Goal: Task Accomplishment & Management: Manage account settings

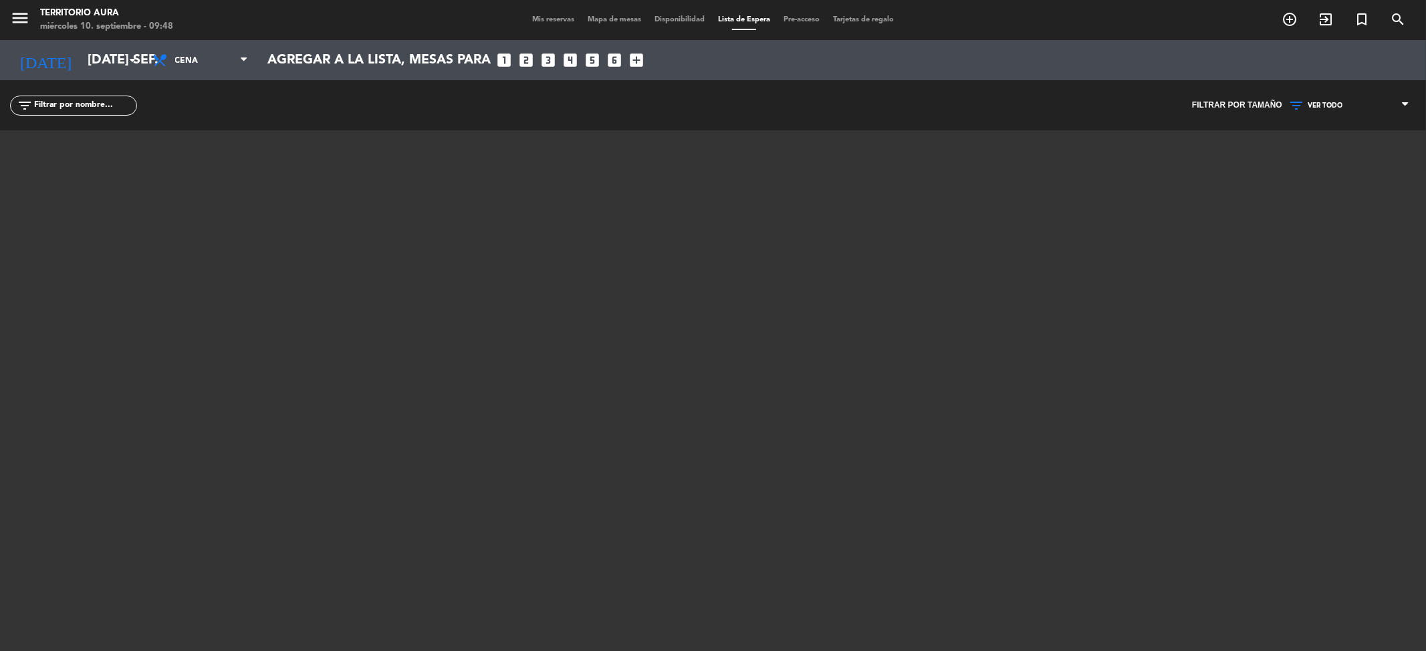
click at [552, 23] on span "Mis reservas" at bounding box center [554, 19] width 56 height 7
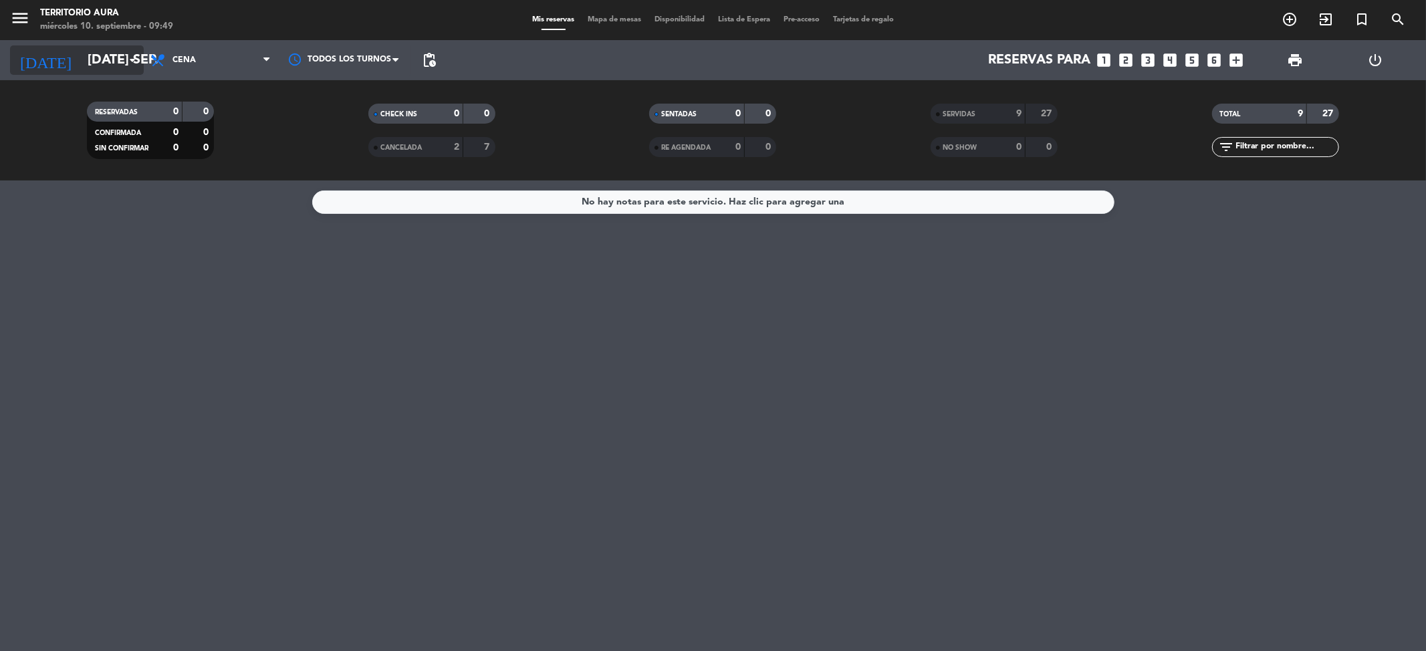
click at [129, 60] on icon "arrow_drop_down" at bounding box center [132, 60] width 16 height 16
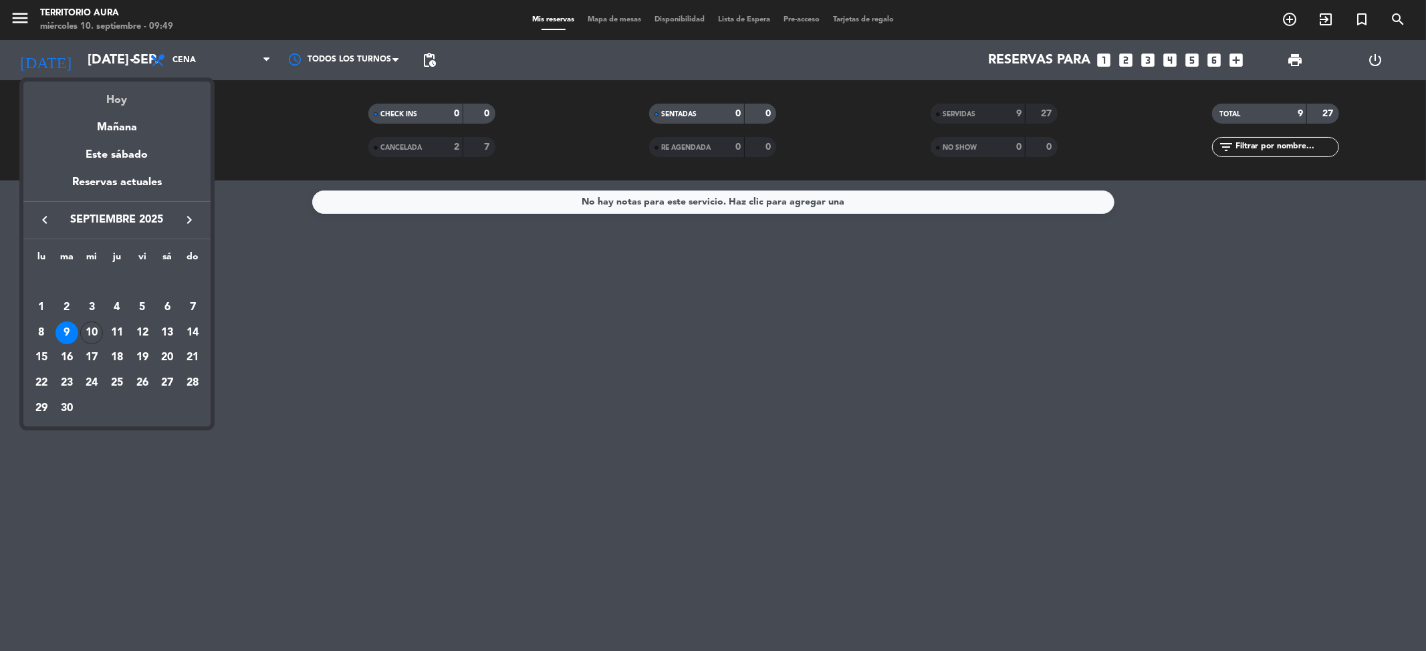
click at [132, 102] on div "Hoy" at bounding box center [116, 95] width 187 height 27
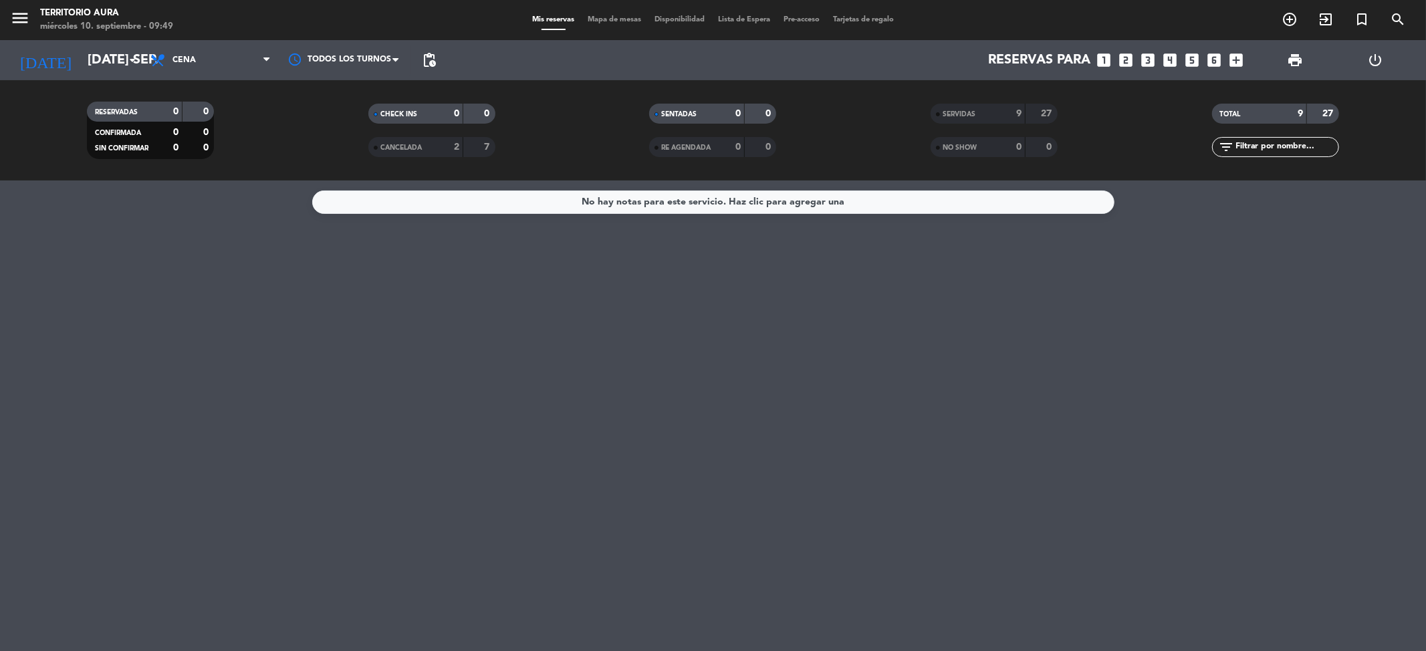
type input "mié. [DATE]"
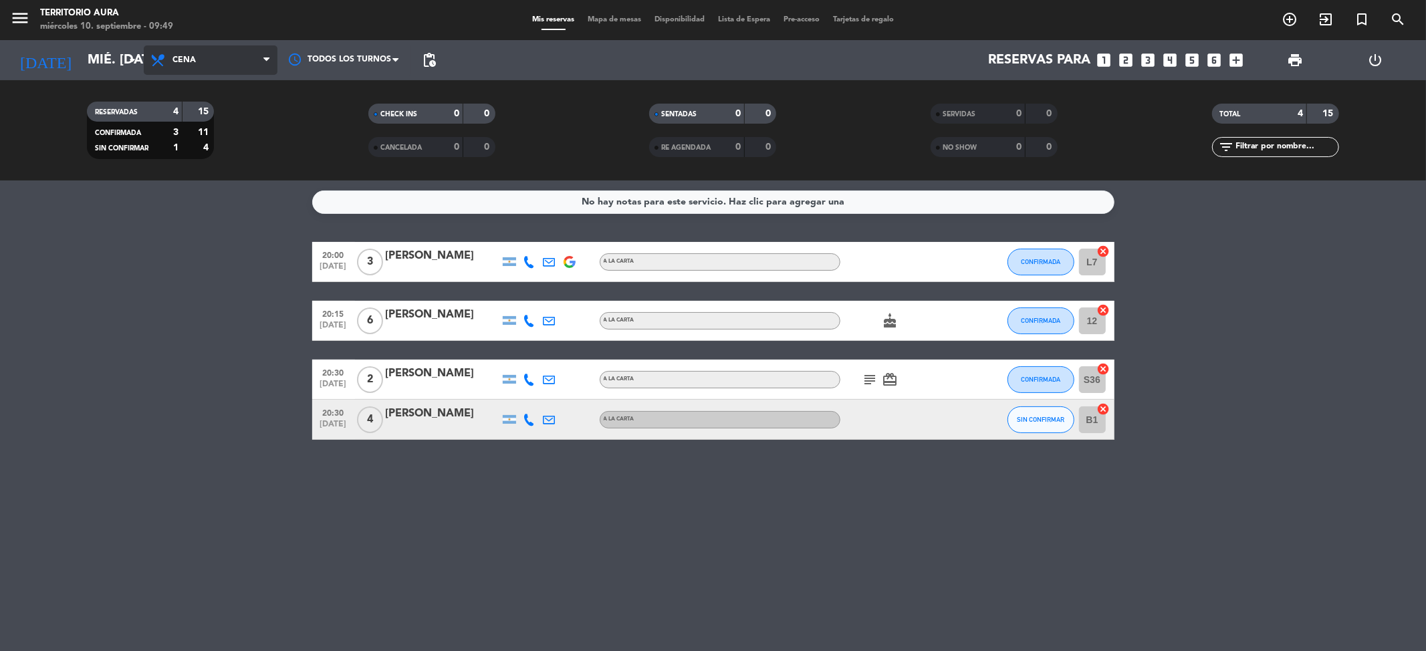
click at [182, 70] on span "Cena" at bounding box center [211, 59] width 134 height 29
click at [199, 128] on div "menu TERRITORIO AURA miércoles 10. septiembre - 09:49 Mis reservas Mapa de mesa…" at bounding box center [713, 90] width 1426 height 181
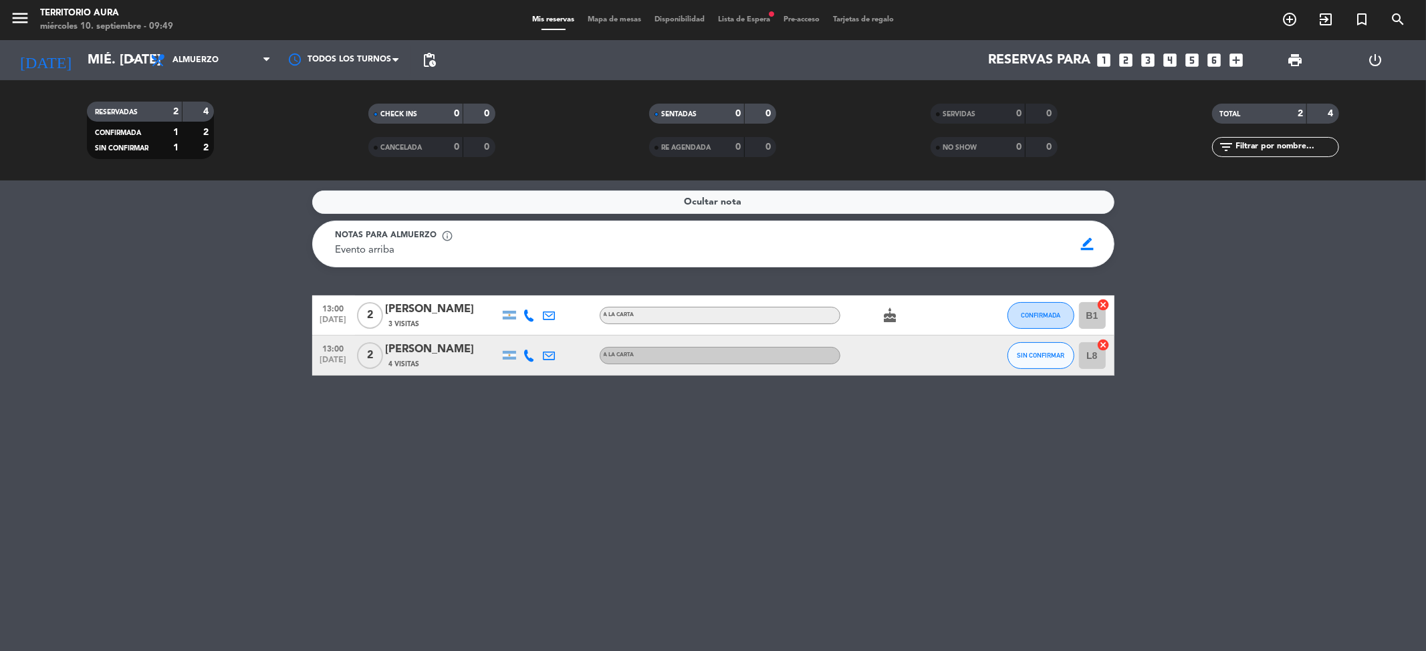
click at [520, 243] on div "Evento arriba Evento arriba" at bounding box center [701, 251] width 730 height 16
click at [400, 229] on span "Notas para almuerzo" at bounding box center [387, 235] width 102 height 13
click at [896, 320] on icon "cake" at bounding box center [891, 316] width 16 height 16
click at [388, 389] on div "Ocultar nota Notas para almuerzo info_outline Evento arriba Evento arriba borde…" at bounding box center [713, 416] width 1426 height 471
click at [372, 354] on span "2" at bounding box center [370, 355] width 26 height 27
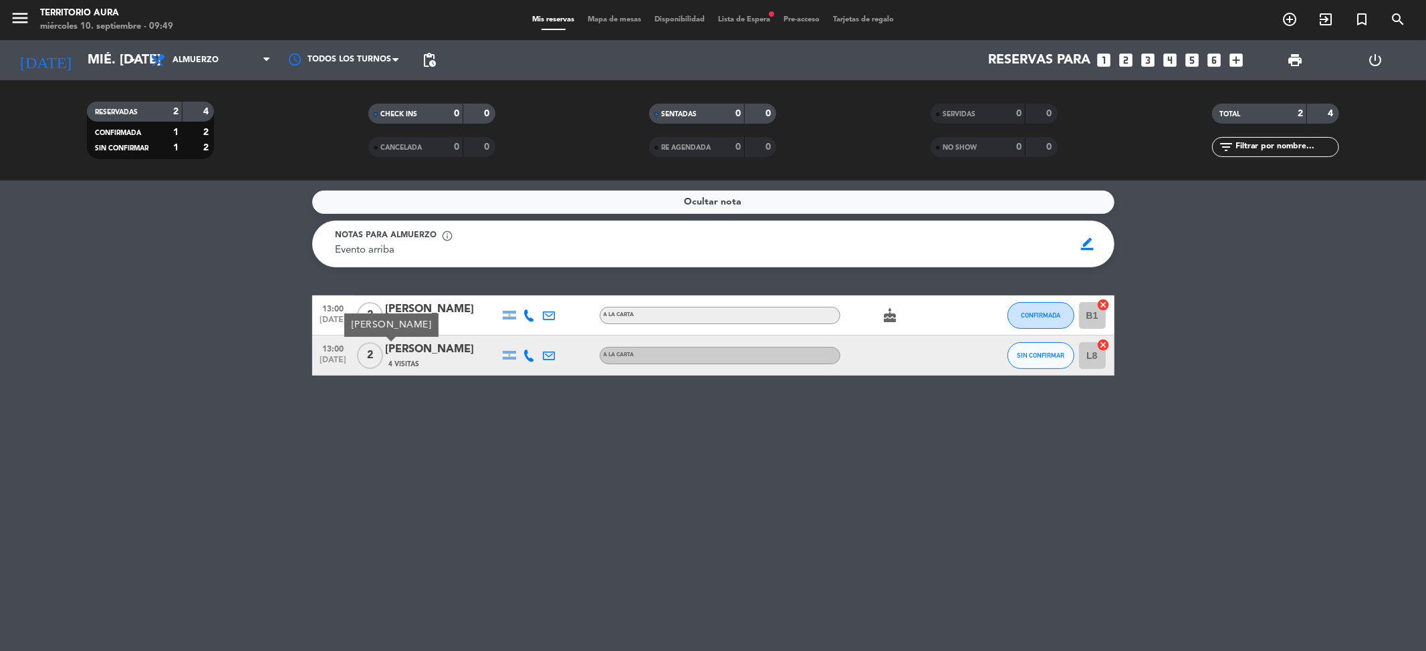
click at [366, 312] on span "2" at bounding box center [370, 315] width 26 height 27
click at [461, 405] on div "Ocultar nota Notas para almuerzo info_outline Evento arriba Evento arriba borde…" at bounding box center [713, 416] width 1426 height 471
click at [697, 204] on span "Ocultar nota" at bounding box center [714, 202] width 58 height 15
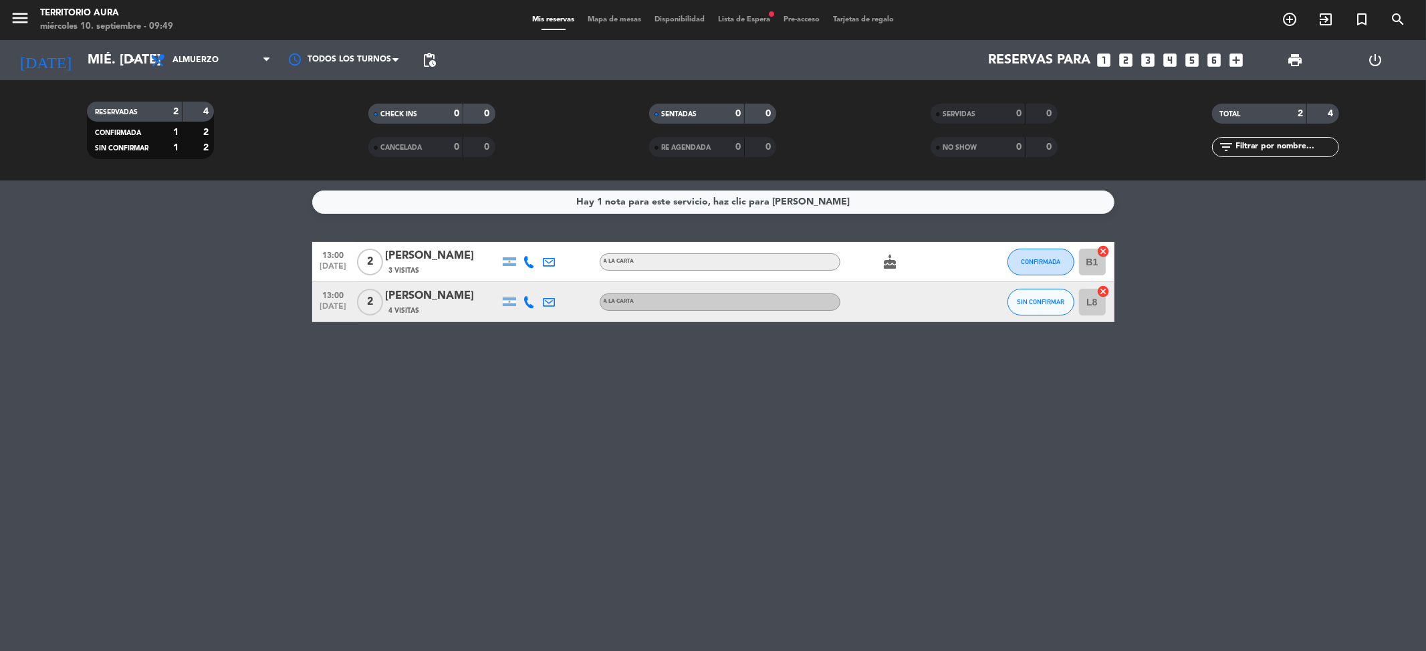
click at [697, 204] on div "Hay 1 nota para este servicio, haz clic para [PERSON_NAME]" at bounding box center [713, 202] width 274 height 15
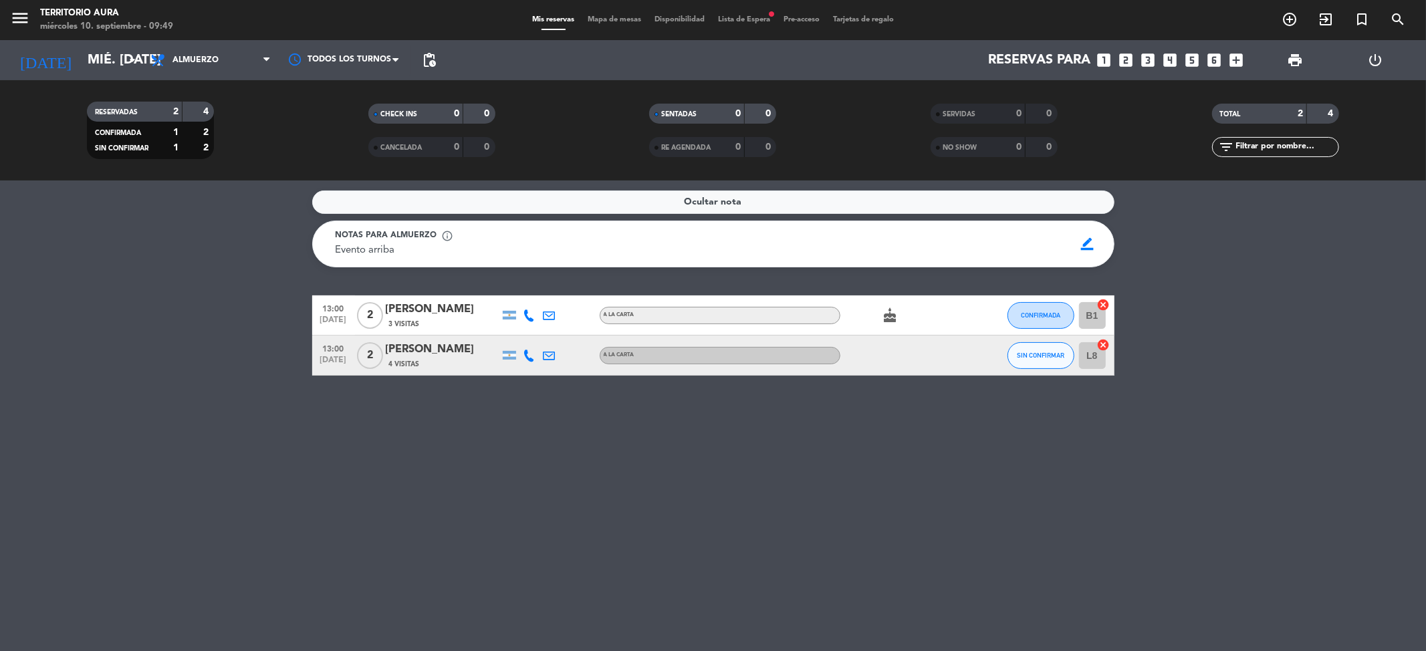
click at [748, 22] on span "Lista de Espera fiber_manual_record" at bounding box center [745, 19] width 66 height 7
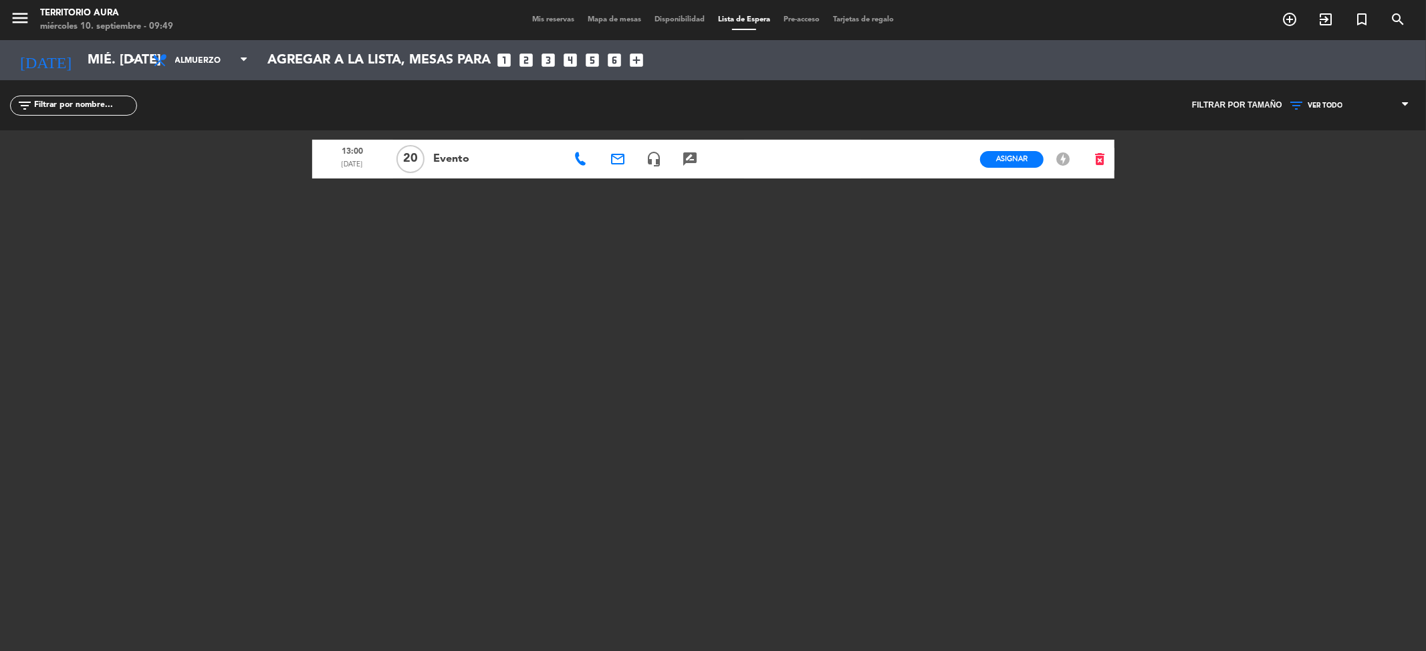
click at [653, 162] on icon "headset_mic" at bounding box center [654, 159] width 16 height 16
click at [557, 17] on span "Mis reservas" at bounding box center [554, 19] width 56 height 7
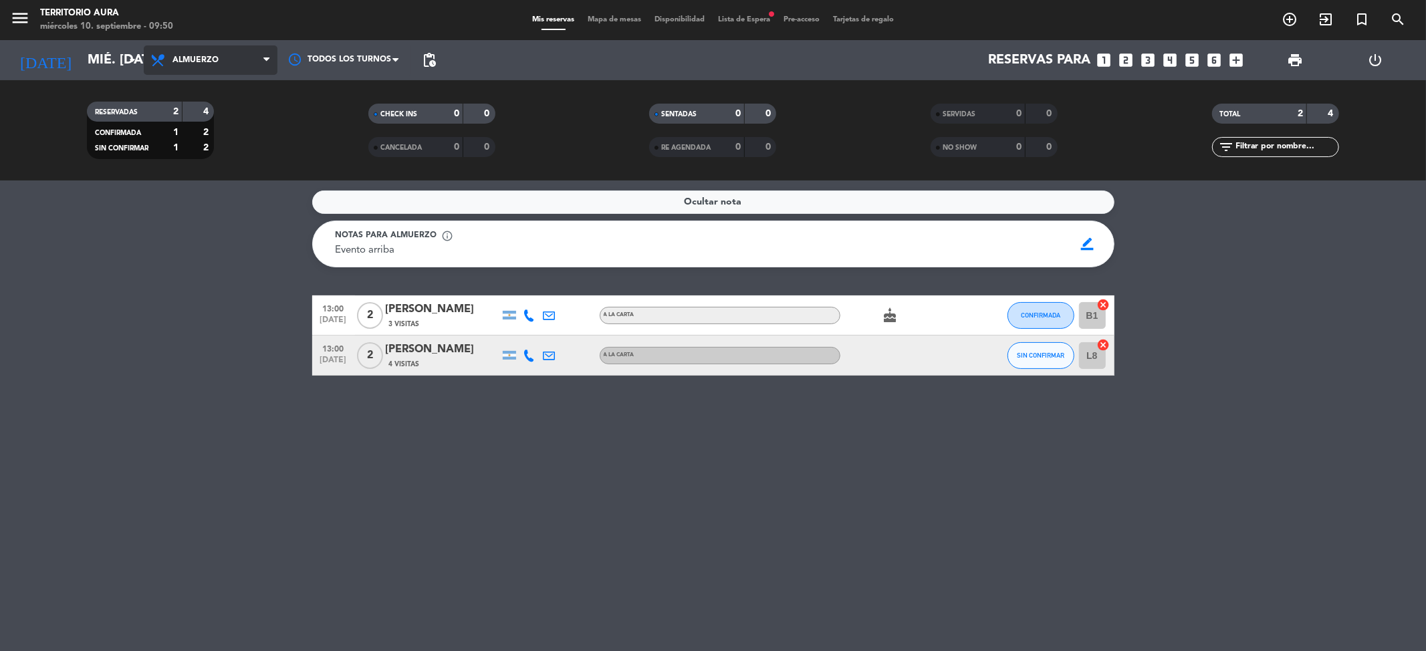
click at [235, 60] on span "Almuerzo" at bounding box center [211, 59] width 134 height 29
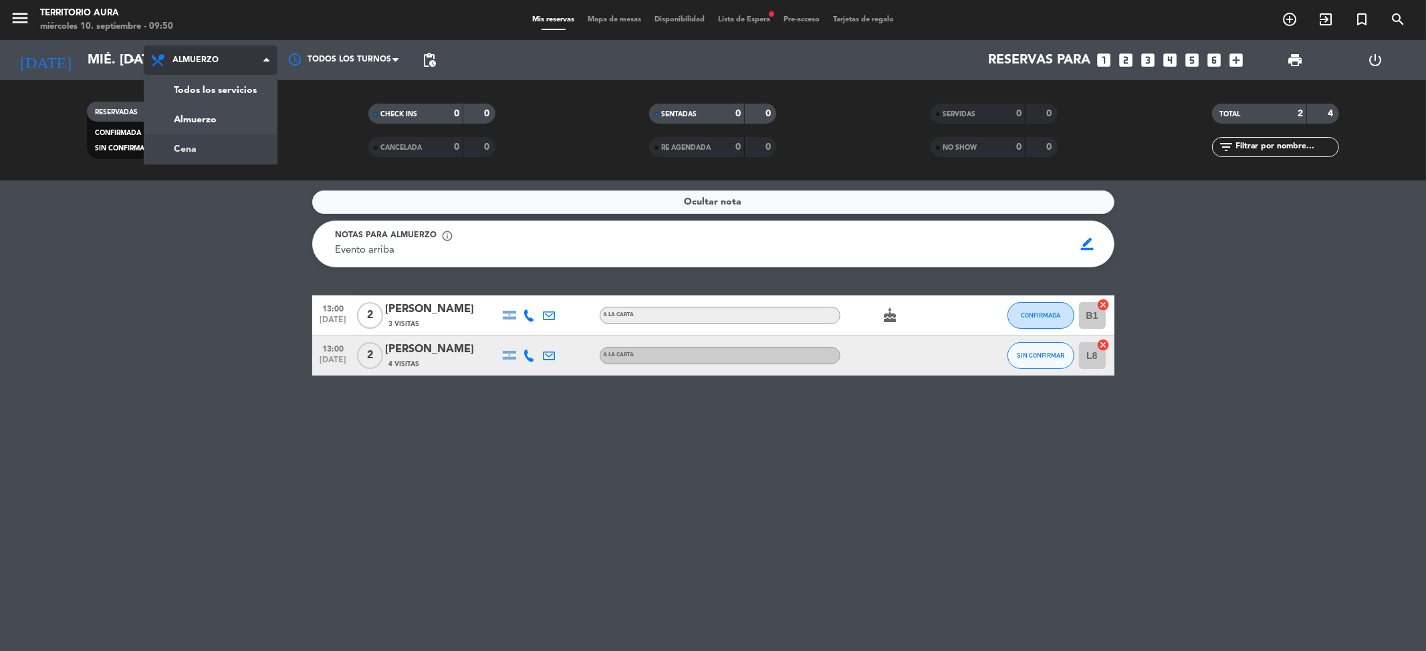
click at [227, 156] on div "menu TERRITORIO AURA miércoles 10. septiembre - 09:50 Mis reservas Mapa de mesa…" at bounding box center [713, 90] width 1426 height 181
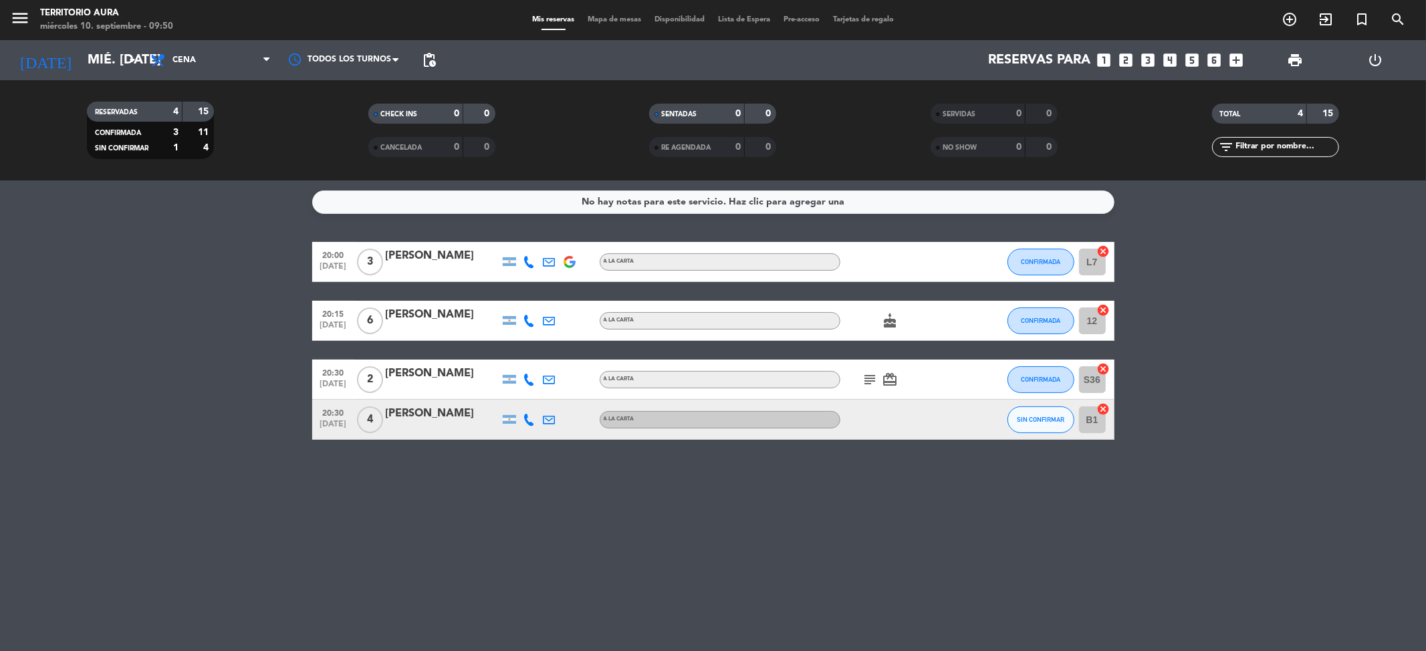
click at [865, 383] on icon "subject" at bounding box center [871, 380] width 16 height 16
click at [888, 380] on icon "card_giftcard" at bounding box center [891, 380] width 16 height 16
click at [883, 314] on icon "cake" at bounding box center [891, 321] width 16 height 16
click at [900, 463] on div "No hay notas para este servicio. Haz clic para agregar una 20:00 [DATE] 3 [PERS…" at bounding box center [713, 416] width 1426 height 471
click at [572, 262] on img at bounding box center [570, 262] width 12 height 12
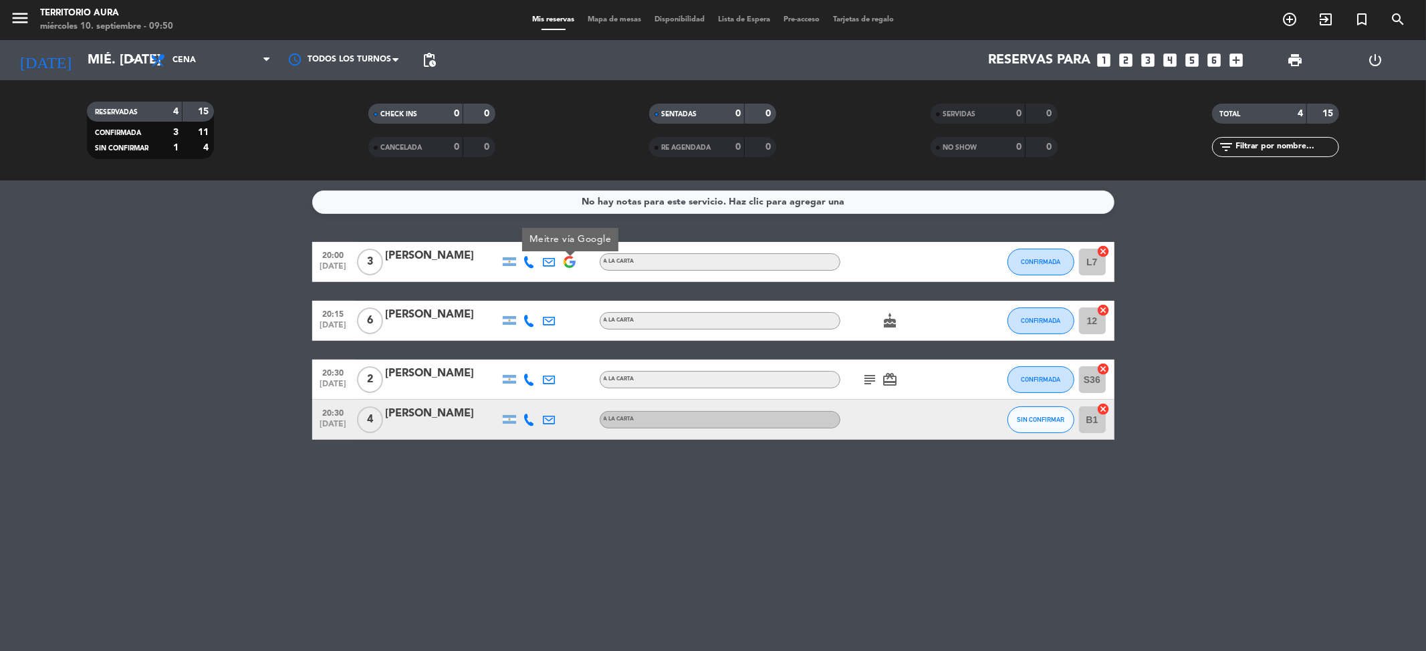
click at [572, 262] on img at bounding box center [570, 262] width 12 height 12
click at [223, 62] on span "Cena" at bounding box center [211, 59] width 134 height 29
click at [228, 122] on div "menu TERRITORIO AURA miércoles 10. septiembre - 09:50 Mis reservas Mapa de mesa…" at bounding box center [713, 90] width 1426 height 181
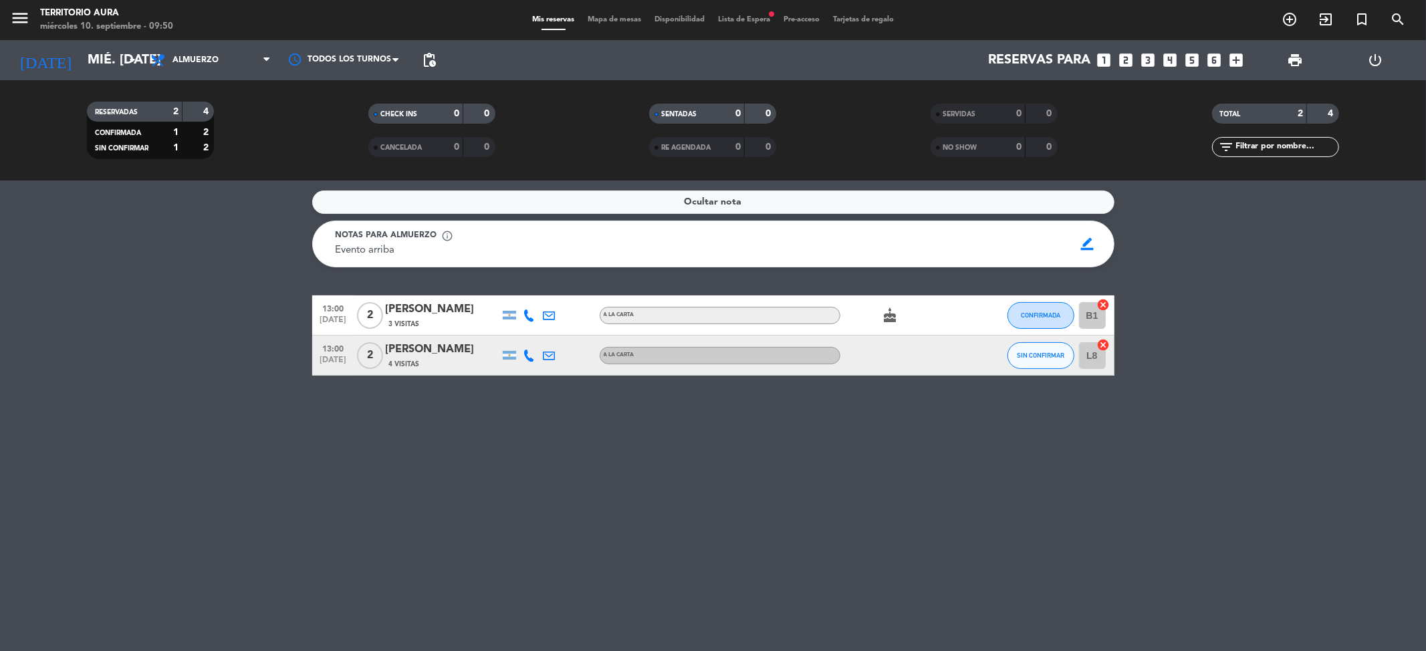
click at [219, 415] on div "Ocultar nota Notas para almuerzo info_outline Evento arriba Evento arriba borde…" at bounding box center [713, 416] width 1426 height 471
click at [455, 397] on div "Ocultar nota Notas para almuerzo info_outline Evento arriba Evento arriba borde…" at bounding box center [713, 416] width 1426 height 471
click at [1285, 19] on icon "add_circle_outline" at bounding box center [1290, 19] width 16 height 16
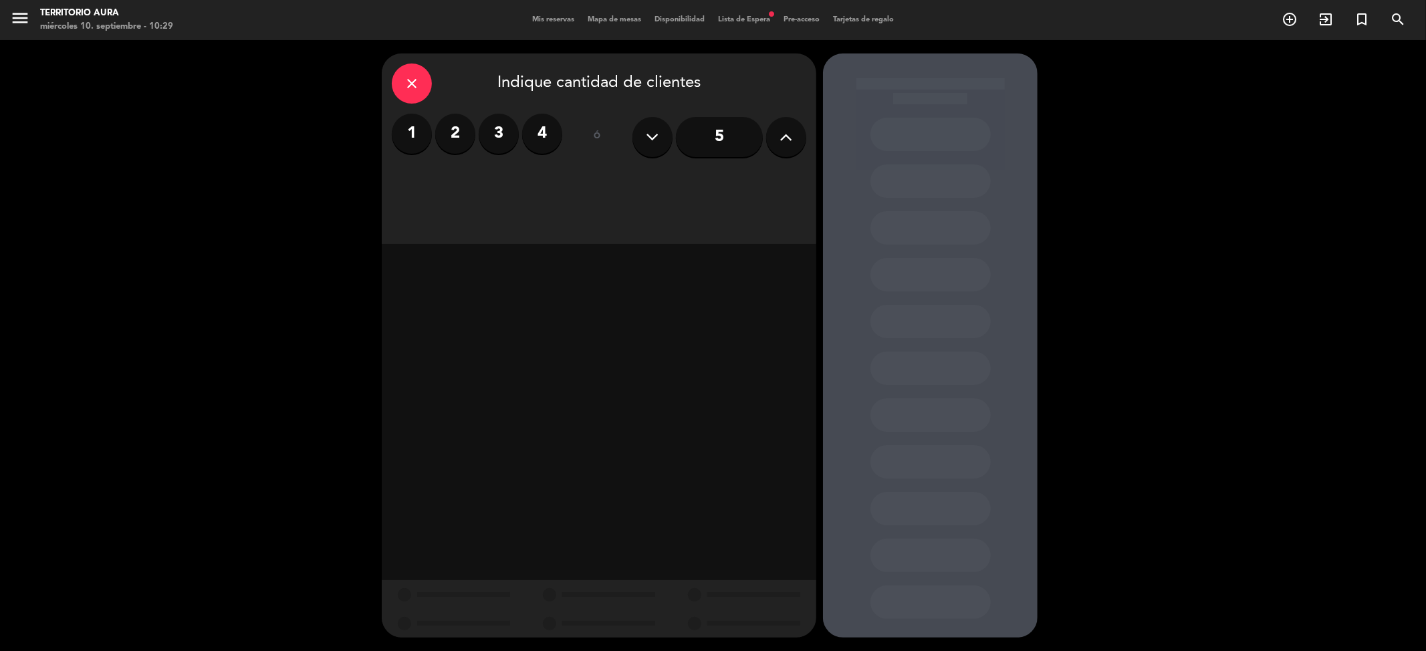
click at [731, 139] on input "5" at bounding box center [719, 137] width 87 height 40
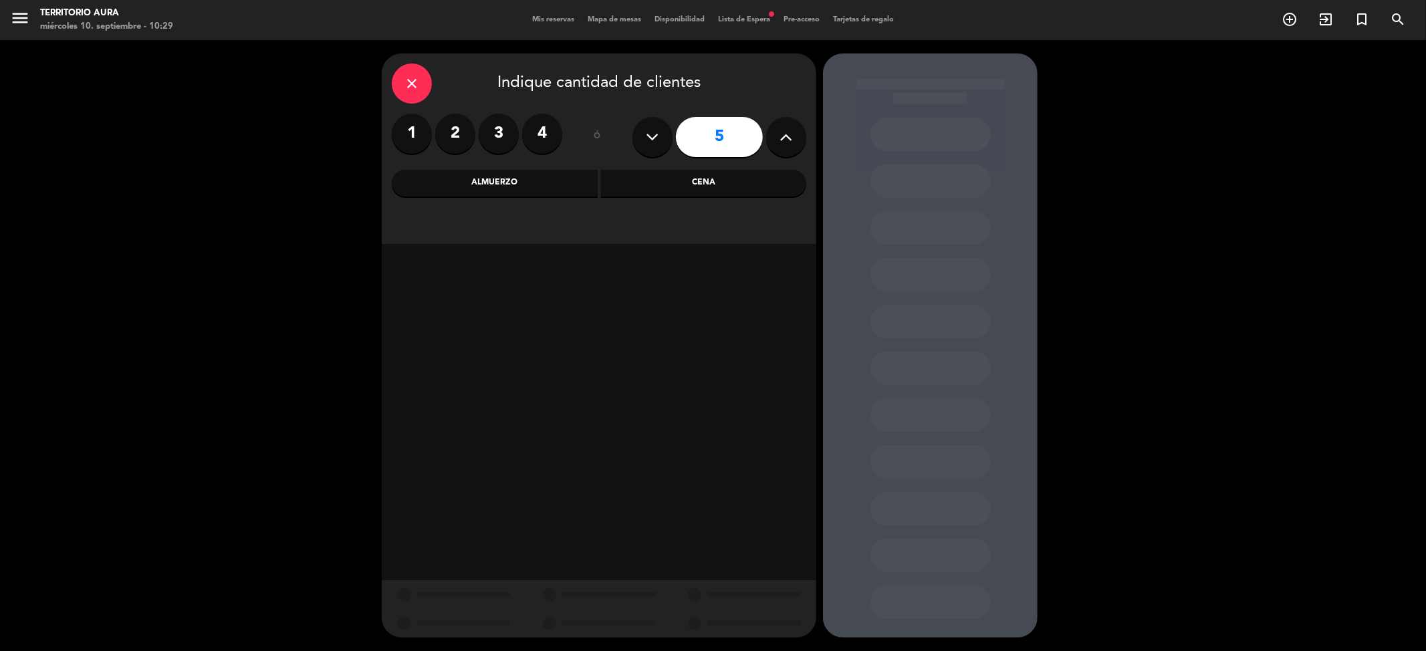
click at [782, 147] on button at bounding box center [786, 137] width 40 height 40
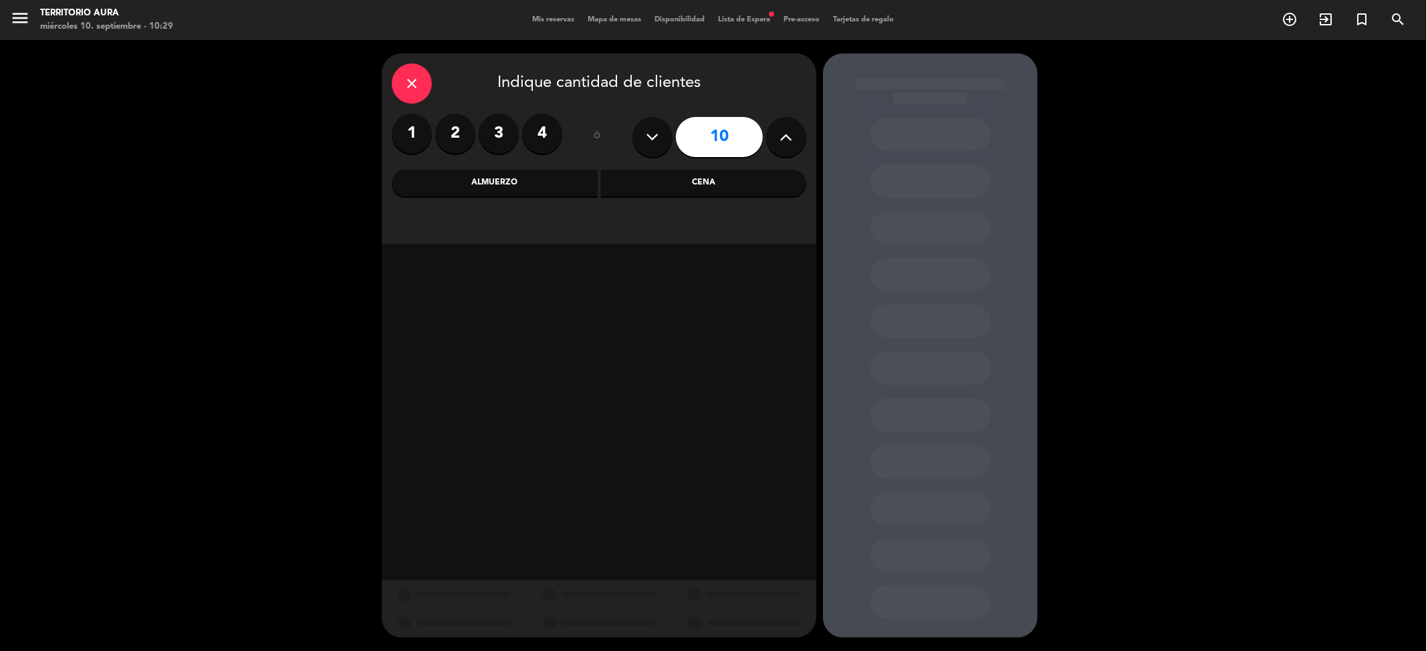
click at [782, 147] on button at bounding box center [786, 137] width 40 height 40
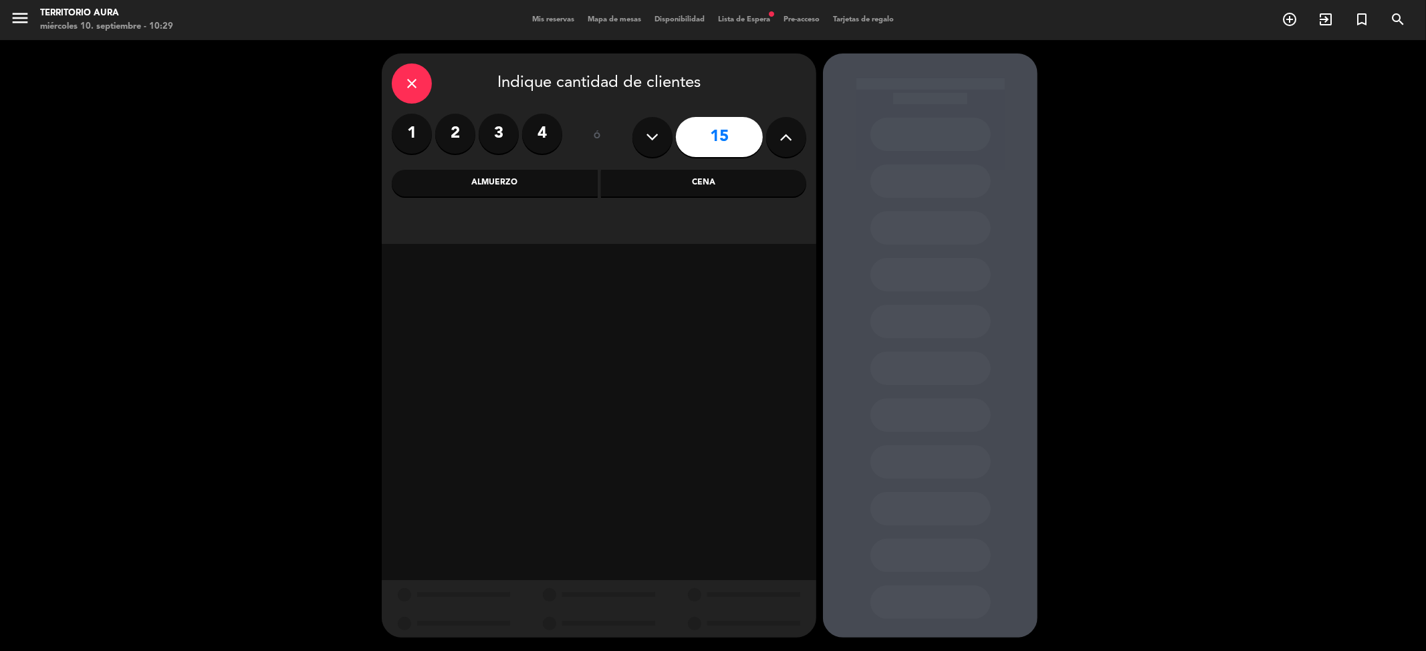
click at [782, 147] on button at bounding box center [786, 137] width 40 height 40
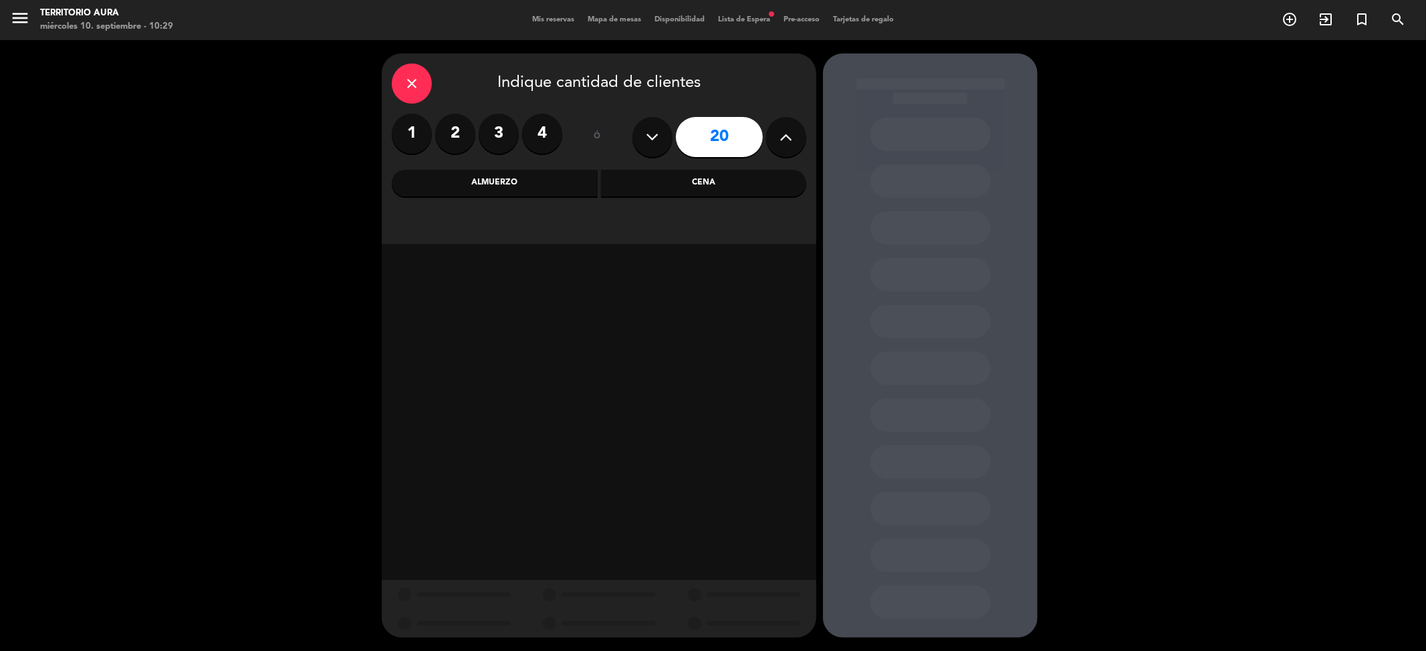
click at [782, 147] on button at bounding box center [786, 137] width 40 height 40
type input "23"
click at [782, 147] on button at bounding box center [786, 137] width 40 height 40
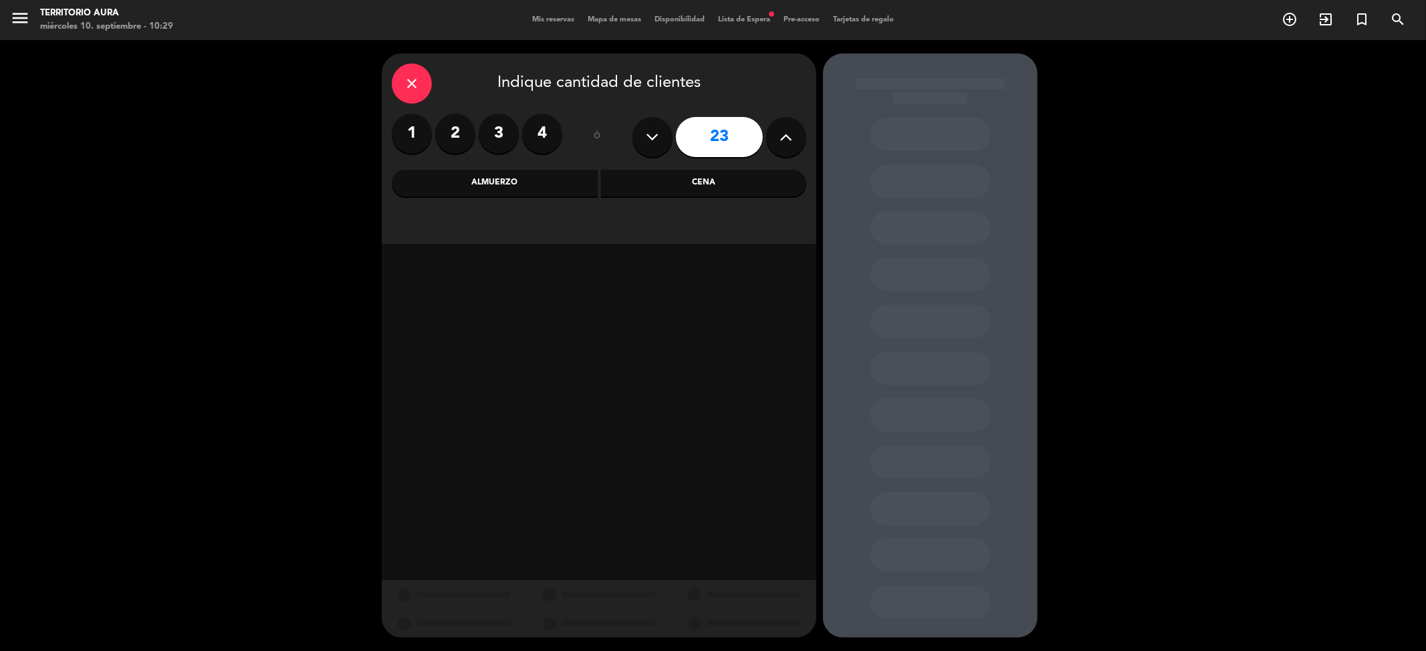
click at [782, 147] on button at bounding box center [786, 137] width 40 height 40
click at [425, 84] on div "close" at bounding box center [412, 84] width 40 height 40
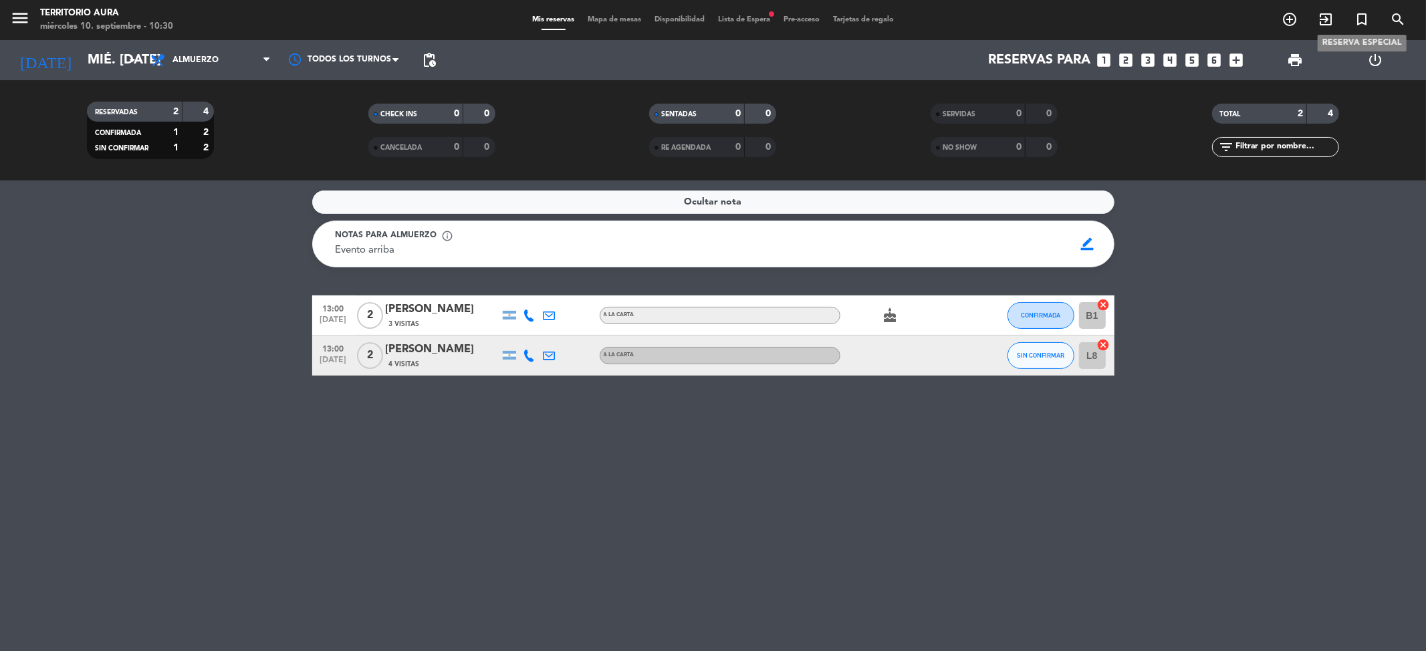
click at [1358, 16] on icon "turned_in_not" at bounding box center [1362, 19] width 16 height 16
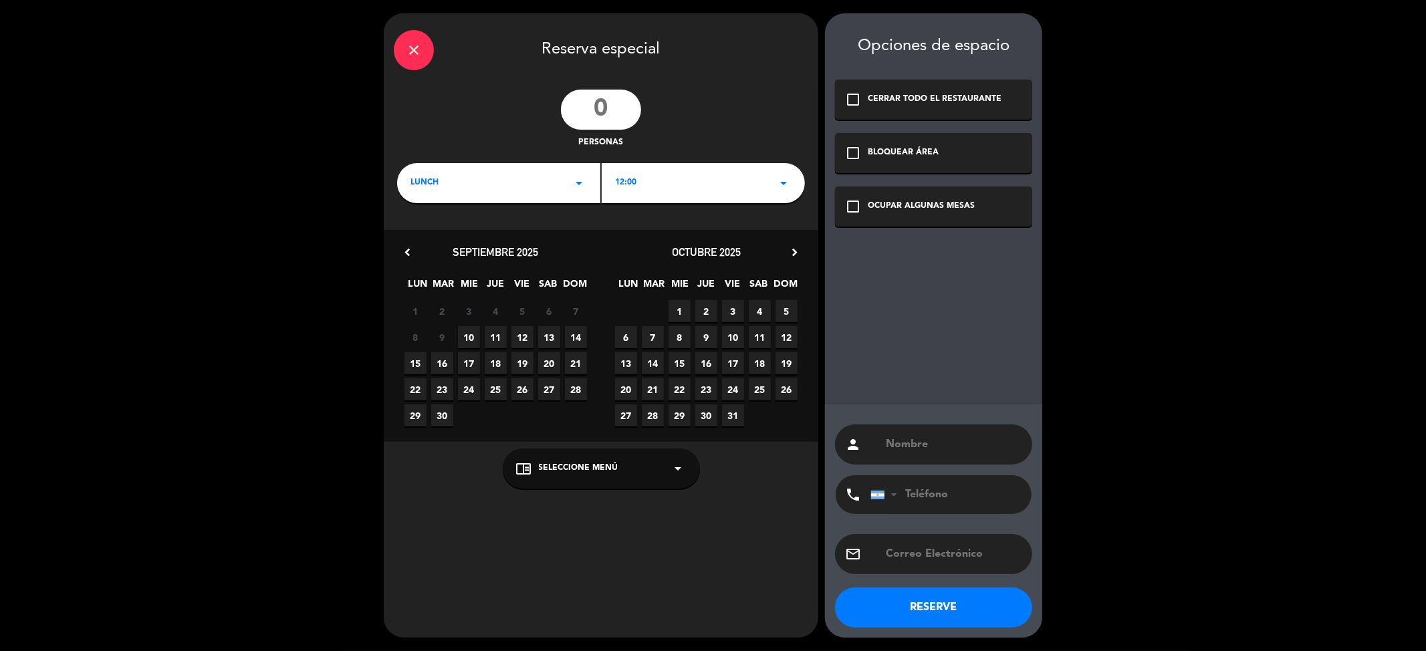
click at [465, 338] on span "10" at bounding box center [469, 337] width 22 height 22
click at [914, 156] on div "BLOQUEAR ÁREA" at bounding box center [903, 152] width 71 height 13
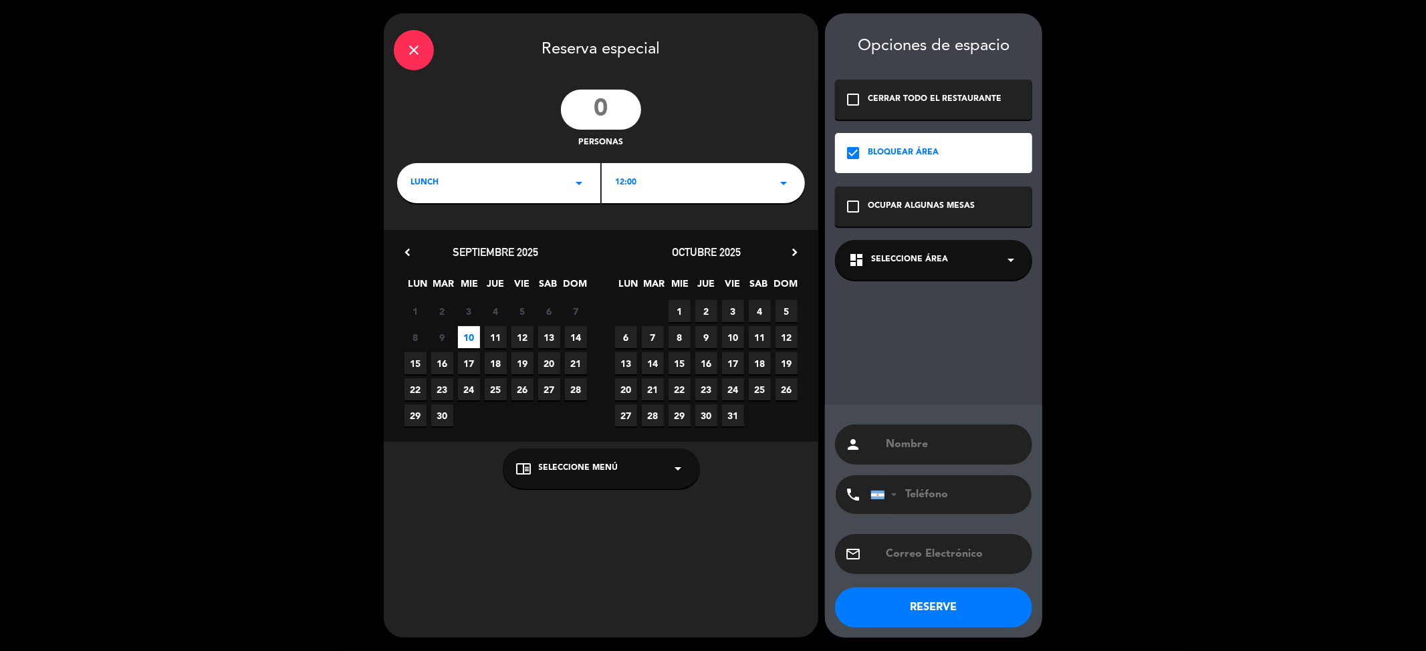
click at [947, 260] on div "dashboard Seleccione Área arrow_drop_down" at bounding box center [933, 260] width 197 height 40
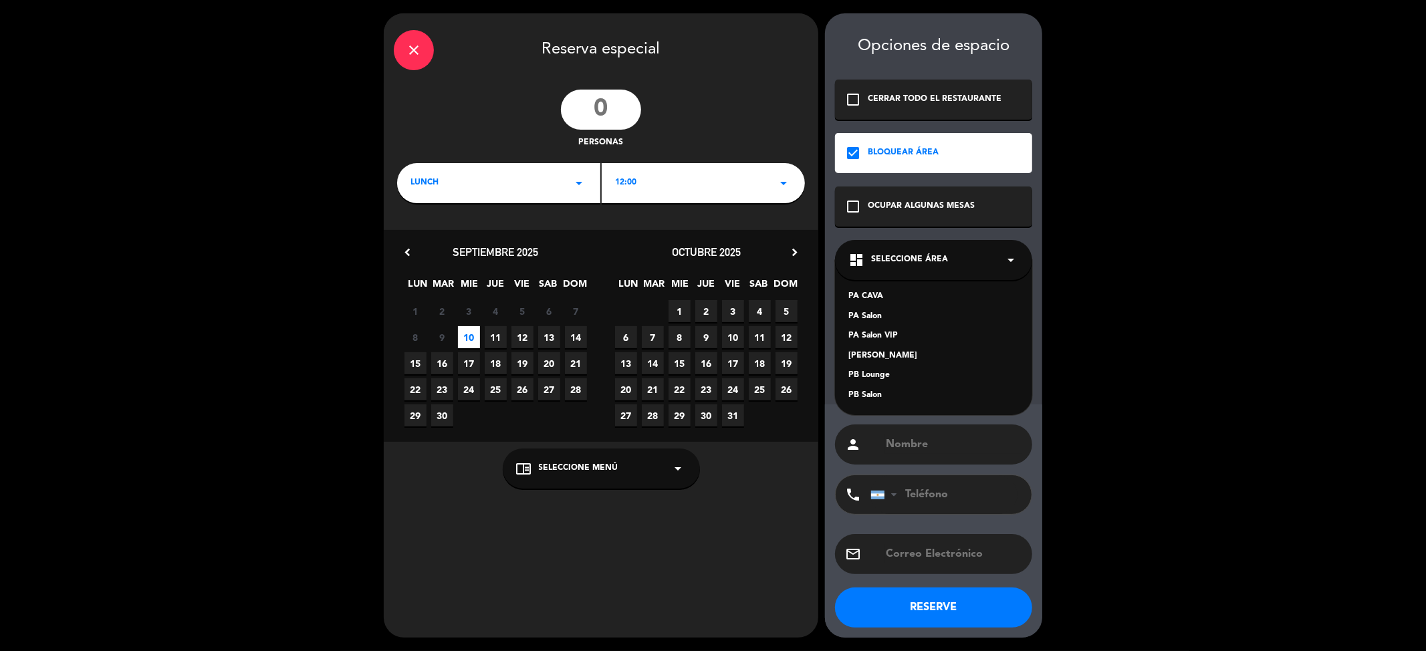
click at [885, 316] on div "PA Salon" at bounding box center [934, 316] width 171 height 13
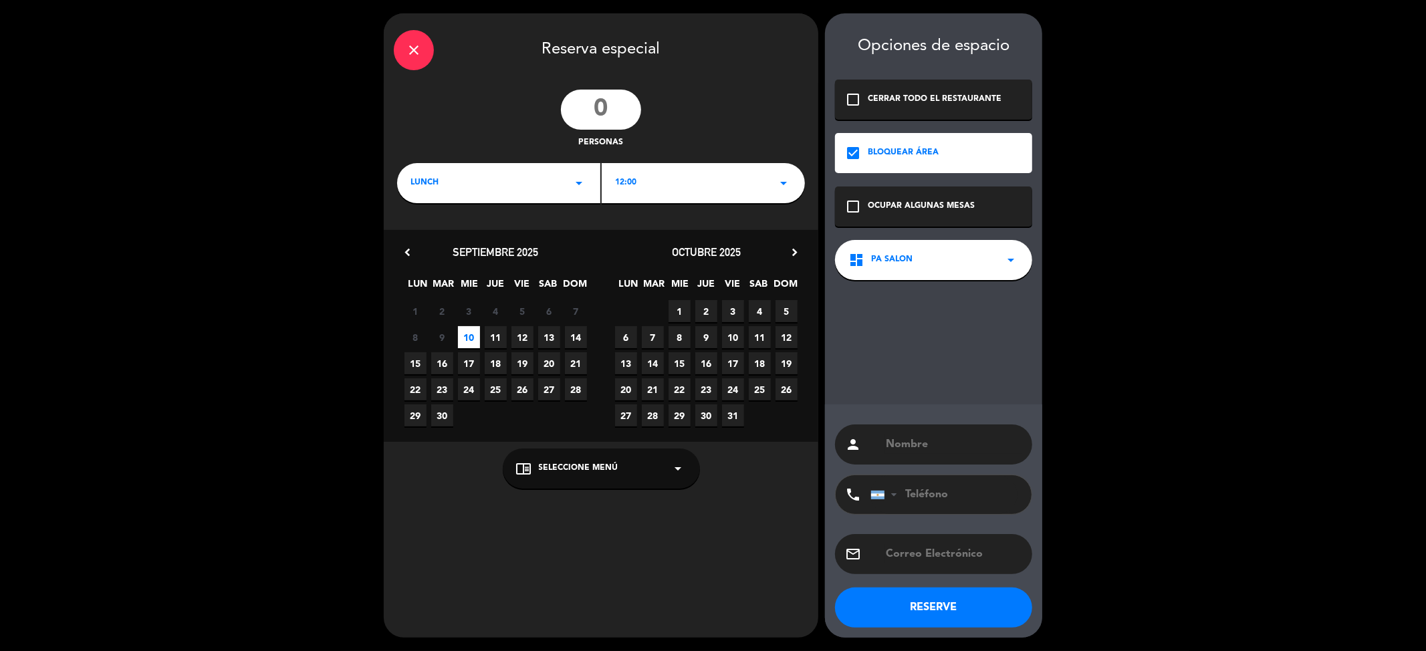
click at [926, 444] on input "text" at bounding box center [954, 444] width 138 height 19
type input "[PERSON_NAME]"
click at [413, 40] on div "close" at bounding box center [414, 50] width 40 height 40
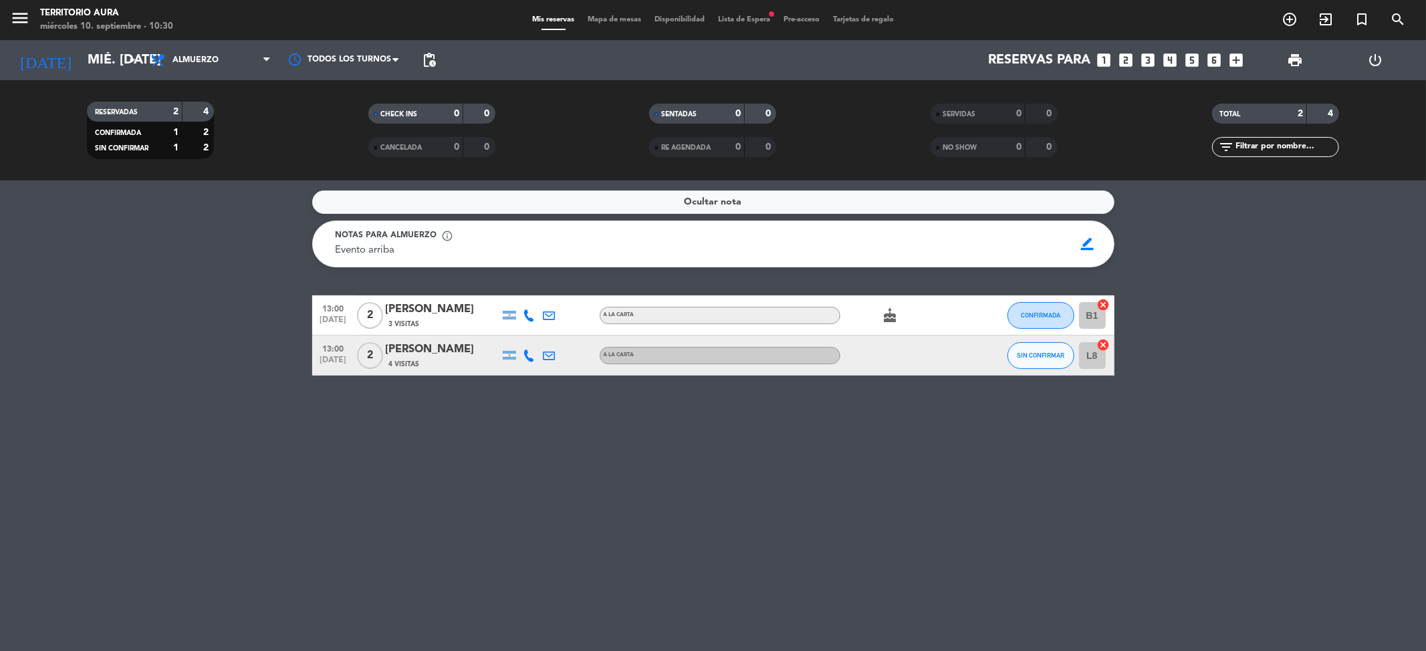
click at [524, 451] on div "Ocultar nota Notas para almuerzo info_outline Evento arriba Evento arriba borde…" at bounding box center [713, 416] width 1426 height 471
click at [1399, 11] on icon "search" at bounding box center [1398, 19] width 16 height 16
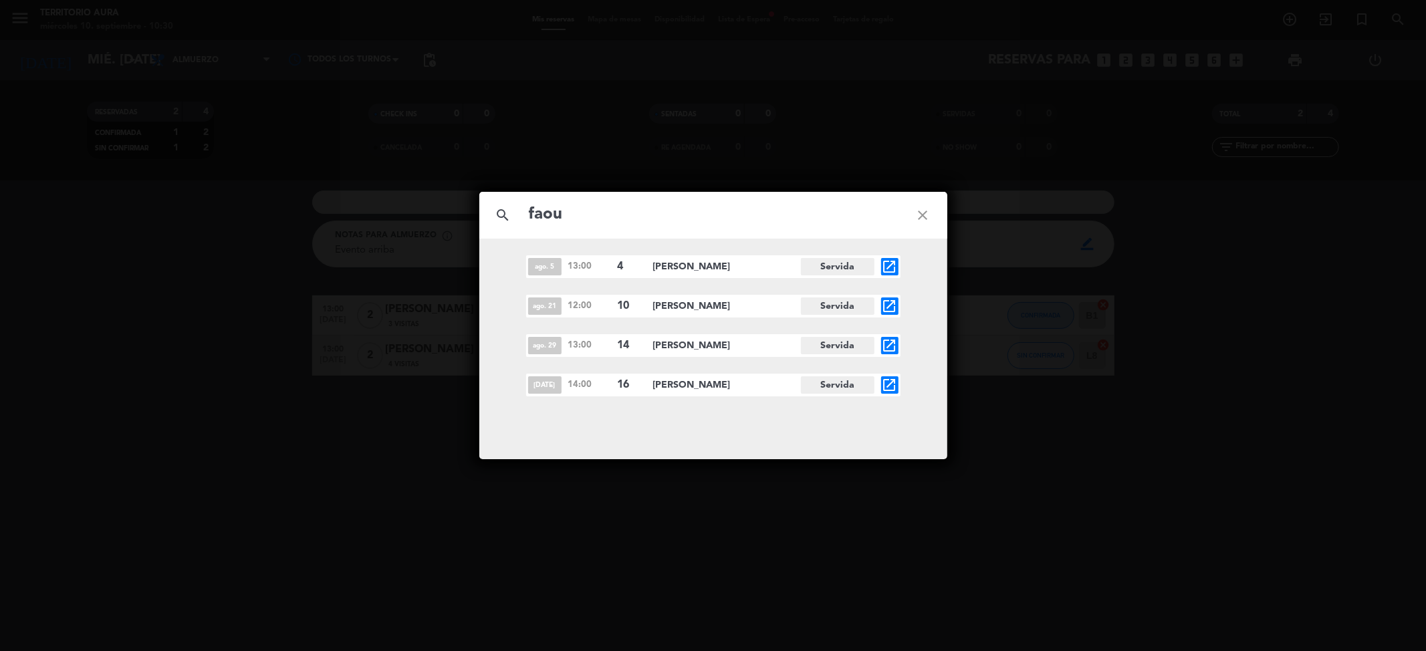
type input "faou"
click at [683, 389] on span "[PERSON_NAME]" at bounding box center [727, 385] width 148 height 15
click at [887, 388] on icon "open_in_new" at bounding box center [890, 385] width 16 height 16
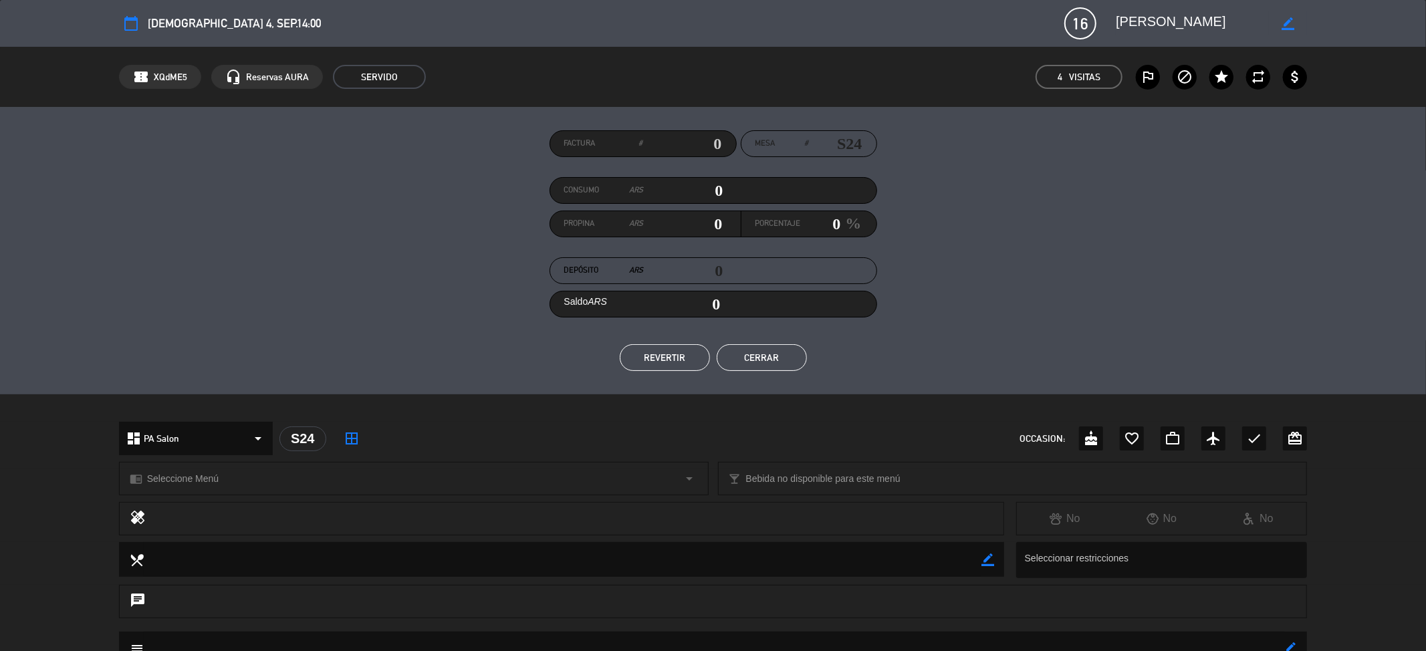
click at [1095, 21] on span "16" at bounding box center [1081, 23] width 32 height 32
click at [310, 244] on div "Factura # Mesa # S24 Consumo ARS 0 Propina ARS 0 Porcentaje 0 % Depósito ARS 0 …" at bounding box center [713, 250] width 1189 height 241
click at [1156, 20] on textarea at bounding box center [1192, 23] width 153 height 24
click at [1287, 17] on icon "border_color" at bounding box center [1288, 23] width 13 height 13
click at [1287, 17] on icon at bounding box center [1288, 23] width 13 height 13
